Goal: Check status: Check status

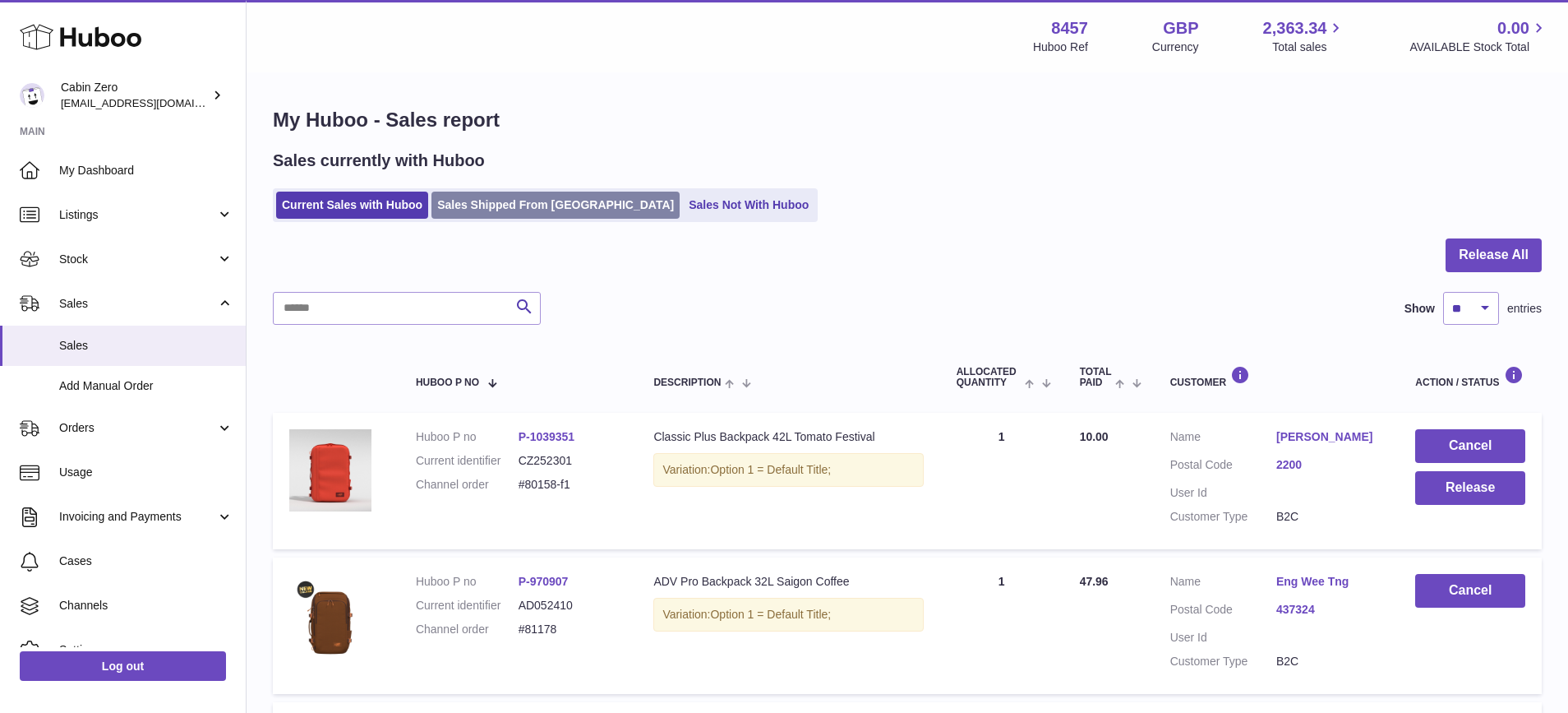
click at [475, 212] on link "Sales Shipped From [GEOGRAPHIC_DATA]" at bounding box center [556, 205] width 249 height 27
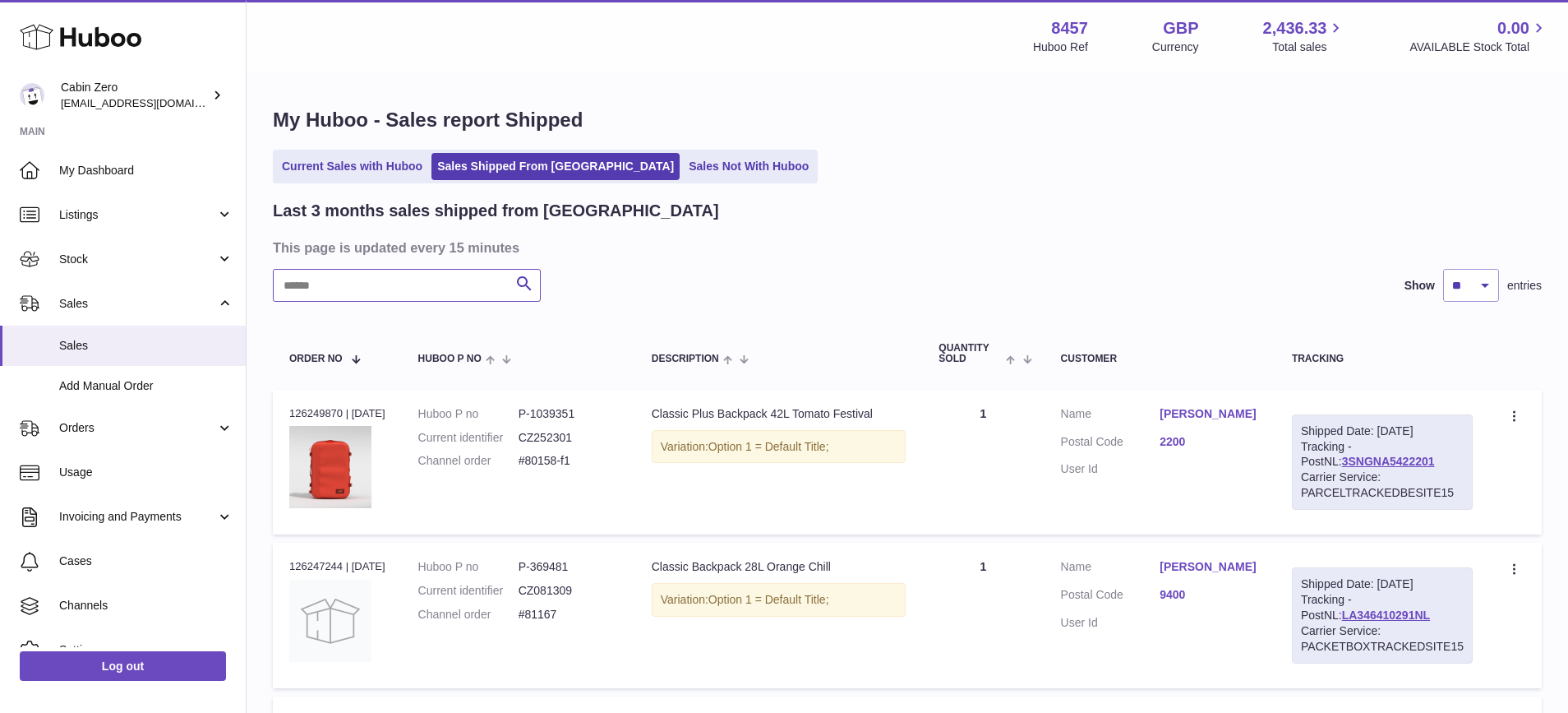
click at [436, 281] on input "text" at bounding box center [406, 285] width 268 height 33
paste input "******"
type input "******"
